Goal: Find specific page/section

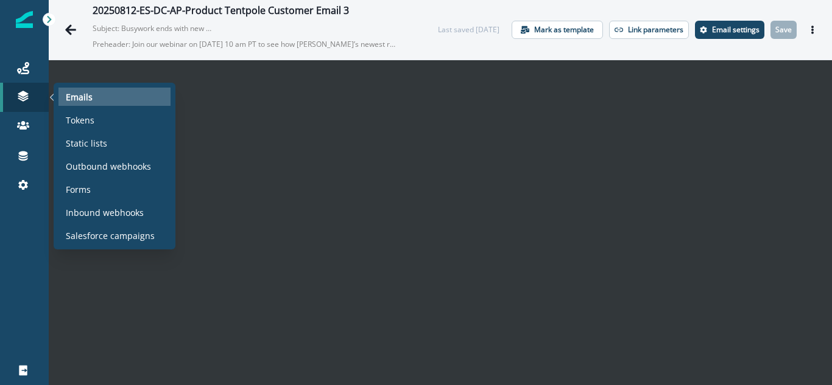
click at [66, 96] on p "Emails" at bounding box center [79, 97] width 27 height 13
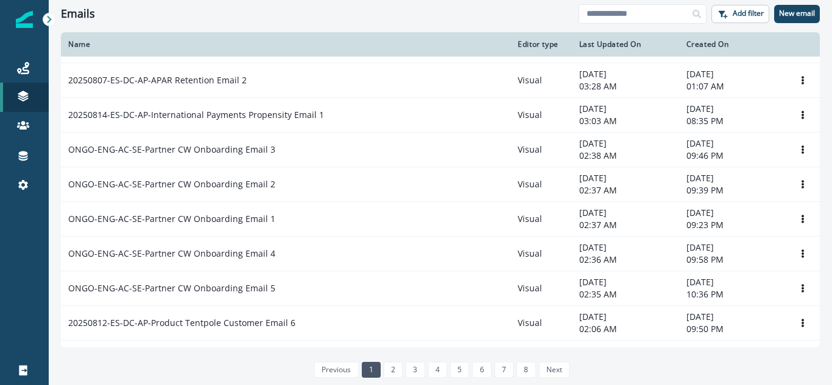
scroll to position [731, 0]
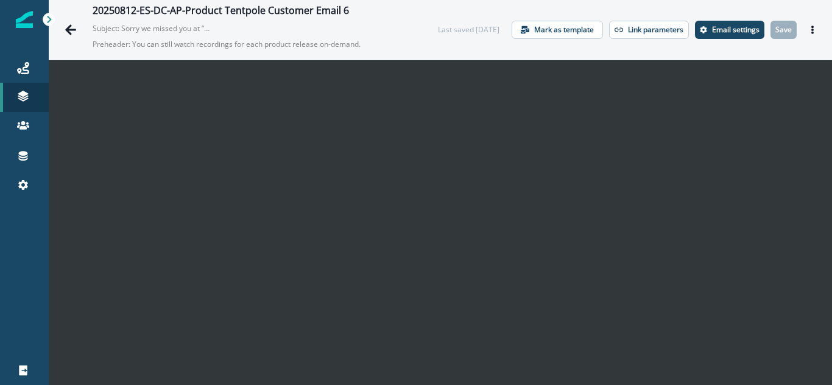
scroll to position [1, 0]
